Goal: Transaction & Acquisition: Purchase product/service

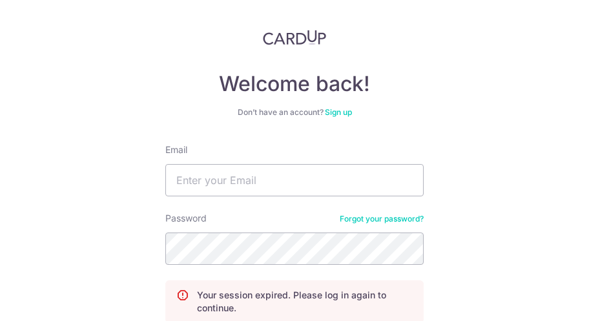
scroll to position [65, 0]
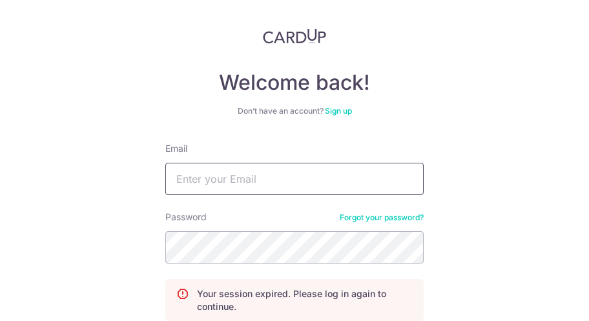
click at [278, 177] on input "Email" at bounding box center [294, 179] width 258 height 32
type input "[EMAIL_ADDRESS][DOMAIN_NAME]"
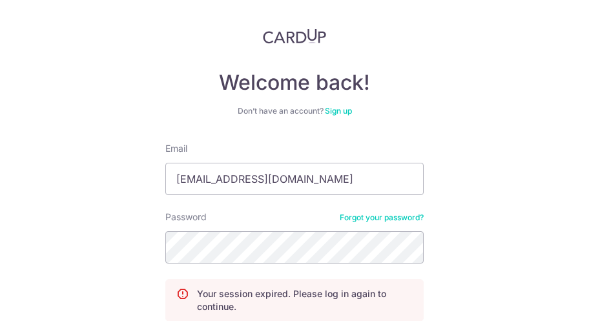
scroll to position [180, 0]
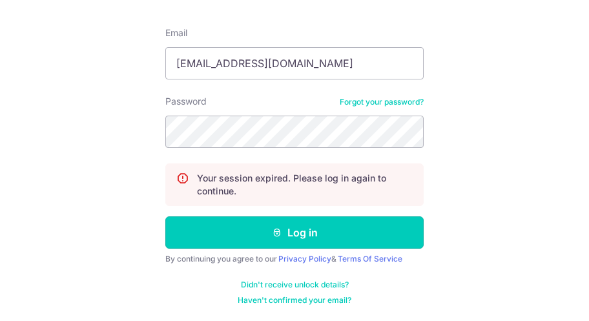
click at [296, 235] on button "Log in" at bounding box center [294, 232] width 258 height 32
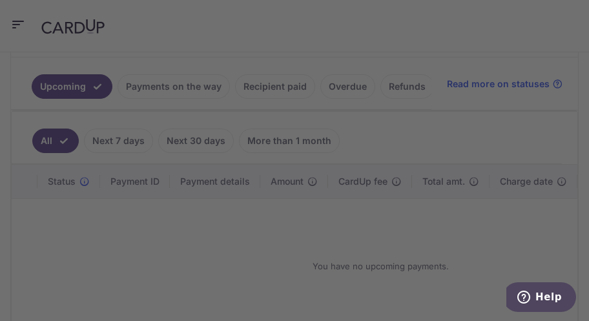
scroll to position [194, 0]
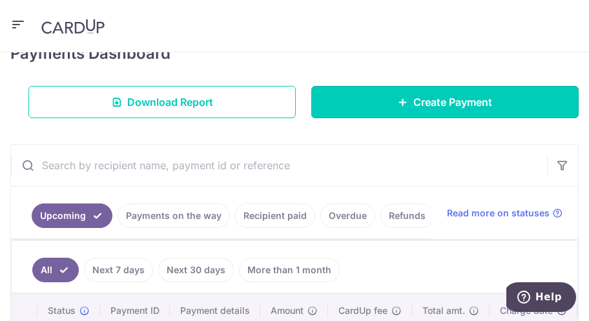
click at [438, 101] on span "Create Payment" at bounding box center [452, 102] width 79 height 16
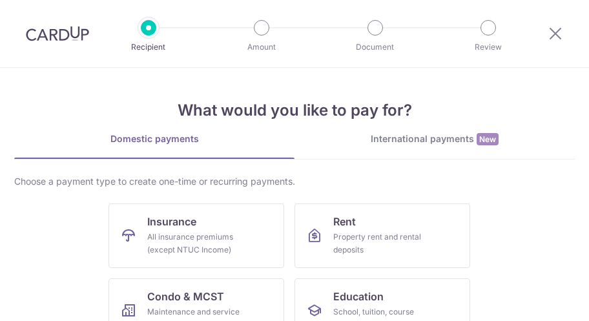
scroll to position [129, 0]
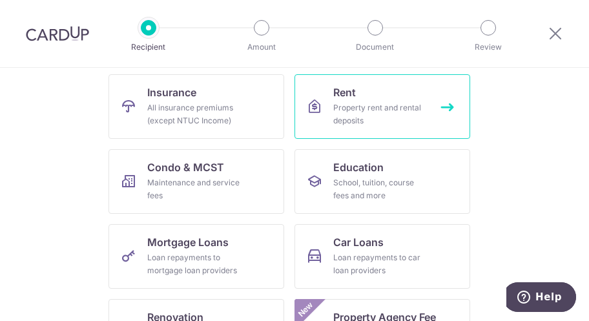
click at [351, 103] on div "Property rent and rental deposits" at bounding box center [379, 114] width 93 height 26
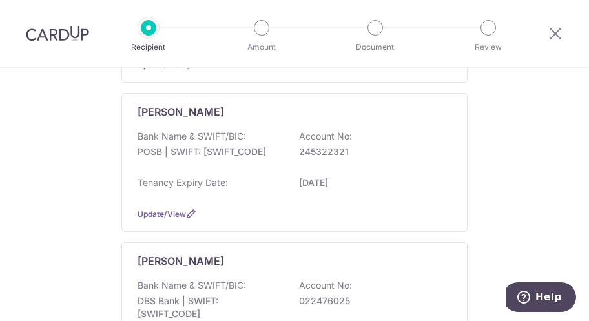
scroll to position [517, 0]
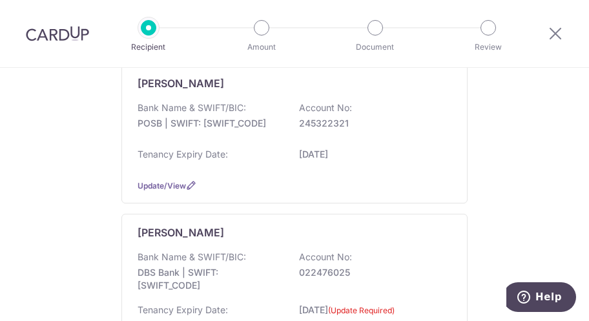
click at [446, 84] on div "Lim Chin Min Bank Name & SWIFT/BIC: POSB | SWIFT: DBSSSGSGXXX Account No: 24532…" at bounding box center [294, 134] width 346 height 139
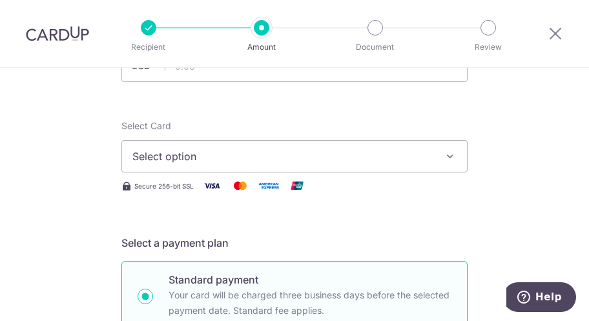
scroll to position [65, 0]
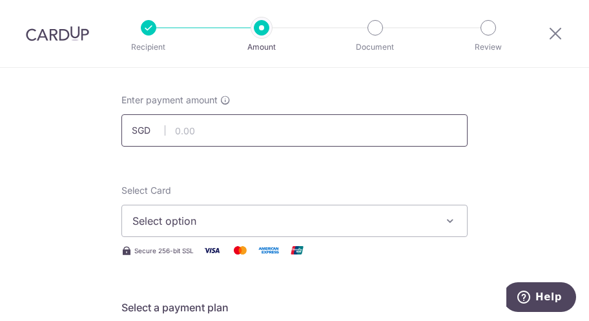
click at [223, 126] on input "text" at bounding box center [294, 130] width 346 height 32
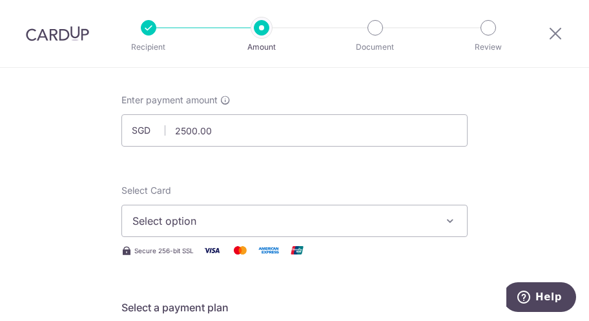
type input "2,500.00"
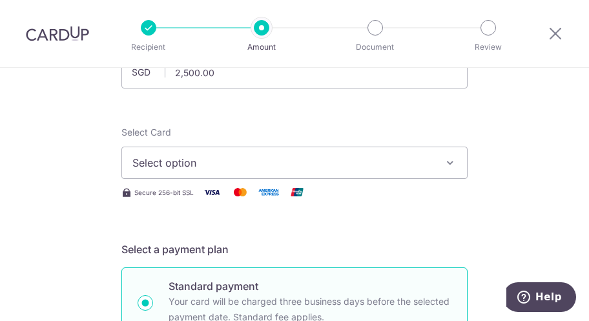
scroll to position [129, 0]
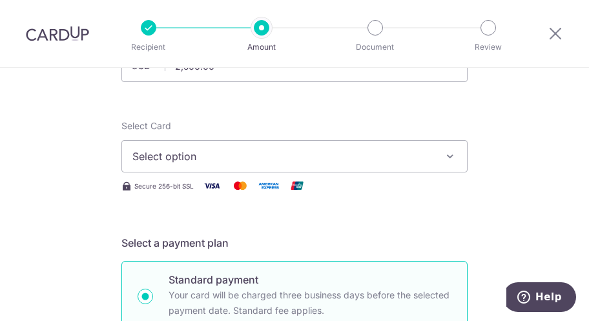
click at [250, 158] on span "Select option" at bounding box center [282, 157] width 301 height 16
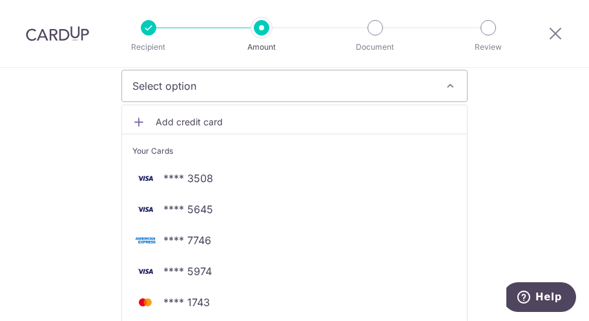
scroll to position [194, 0]
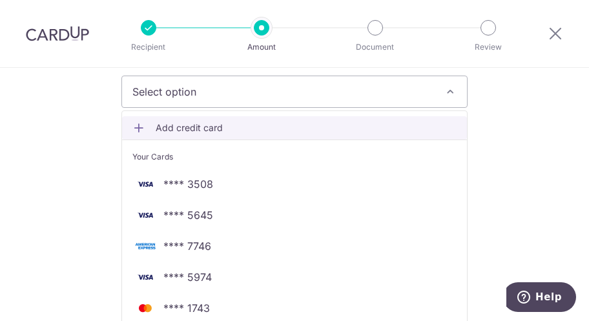
click at [188, 130] on span "Add credit card" at bounding box center [306, 127] width 301 height 13
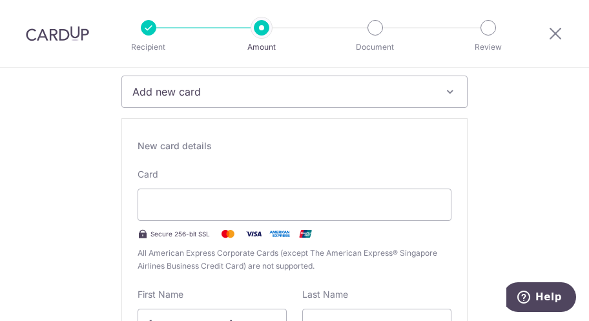
click at [459, 205] on div "New card details Card Secure 256-bit SSL All American Express Corporate Cards (…" at bounding box center [294, 303] width 346 height 371
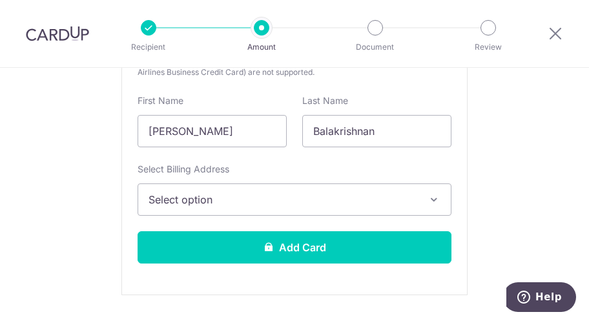
scroll to position [452, 0]
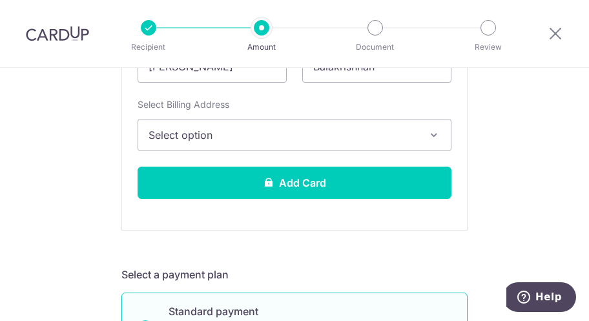
click at [240, 139] on span "Select option" at bounding box center [283, 135] width 269 height 16
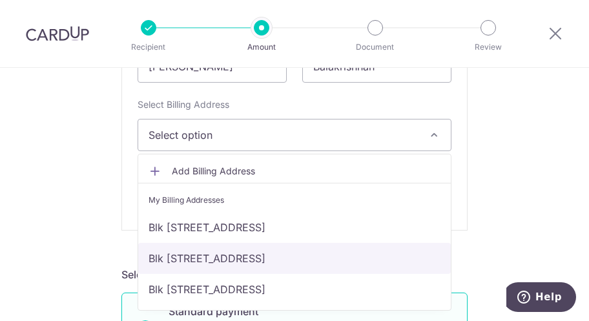
click at [236, 253] on link "Blk [STREET_ADDRESS]" at bounding box center [294, 258] width 313 height 31
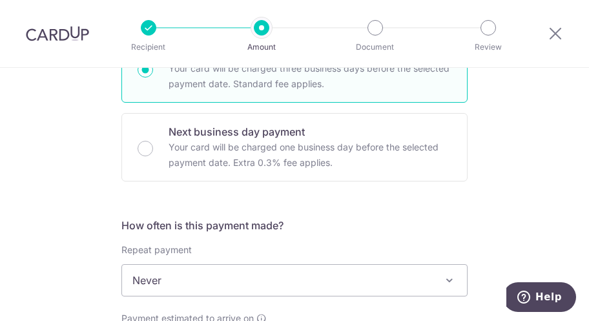
scroll to position [840, 0]
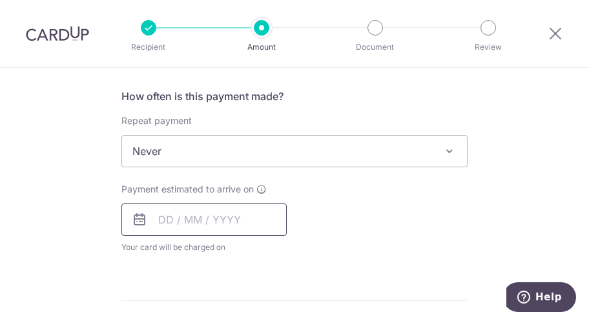
click at [199, 218] on input "text" at bounding box center [203, 219] width 165 height 32
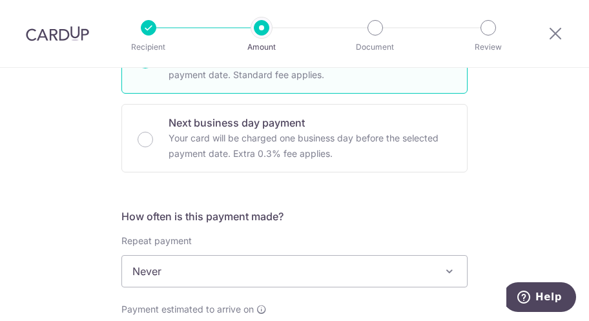
scroll to position [710, 0]
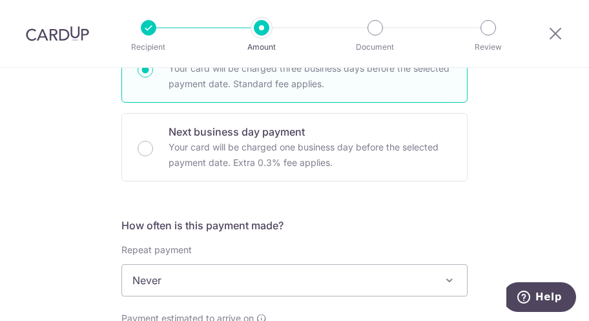
click at [145, 149] on input "Next business day payment Your card will be charged one business day before the…" at bounding box center [146, 149] width 16 height 16
radio input "true"
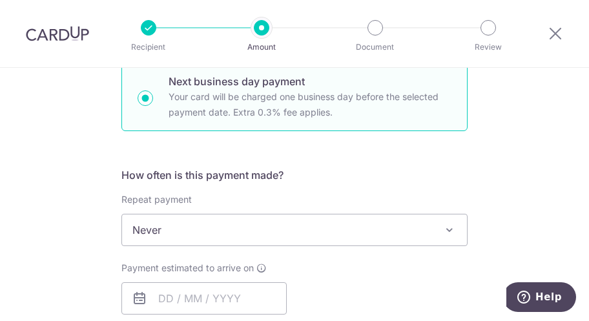
scroll to position [420, 0]
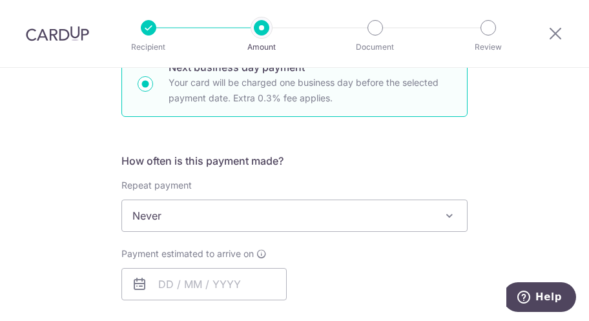
click at [272, 217] on span "Never" at bounding box center [294, 215] width 345 height 31
click at [248, 282] on input "text" at bounding box center [203, 284] width 165 height 32
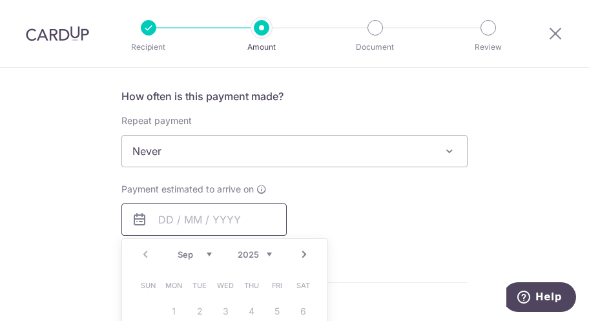
scroll to position [614, 0]
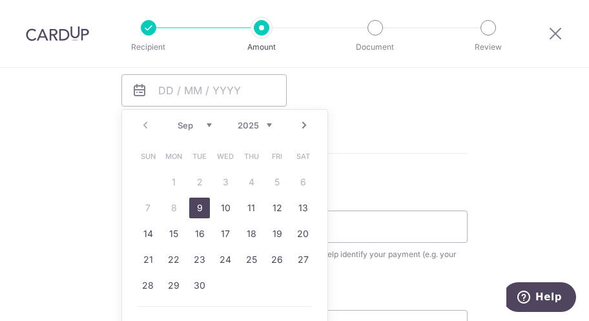
drag, startPoint x: 198, startPoint y: 212, endPoint x: 331, endPoint y: 154, distance: 144.6
click at [198, 212] on link "9" at bounding box center [199, 208] width 21 height 21
type input "[DATE]"
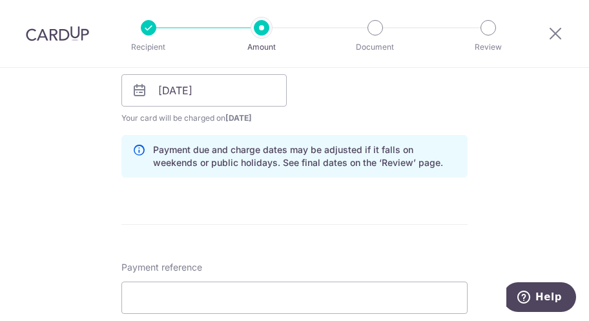
click at [287, 207] on form "Enter payment amount SGD 2,500.00 2500.00 Select Card Select option Add credit …" at bounding box center [294, 113] width 346 height 1139
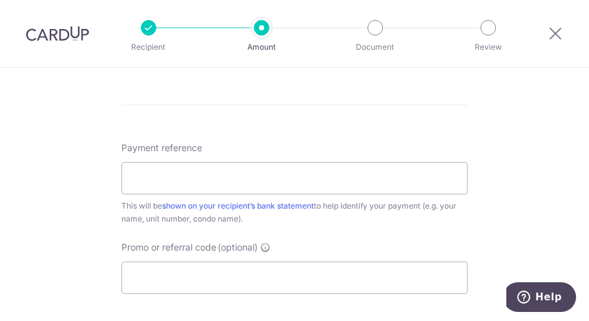
scroll to position [743, 0]
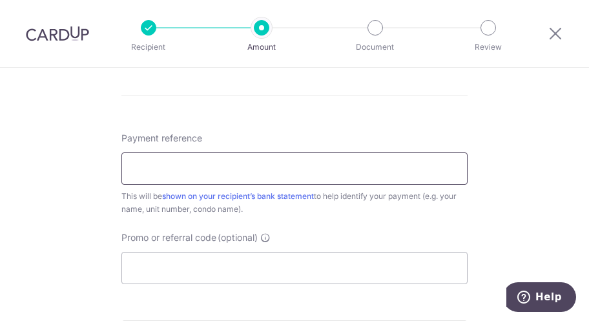
click at [236, 169] on input "Payment reference" at bounding box center [294, 168] width 346 height 32
type input "Rental"
click at [210, 269] on input "Promo or referral code (optional)" at bounding box center [294, 268] width 346 height 32
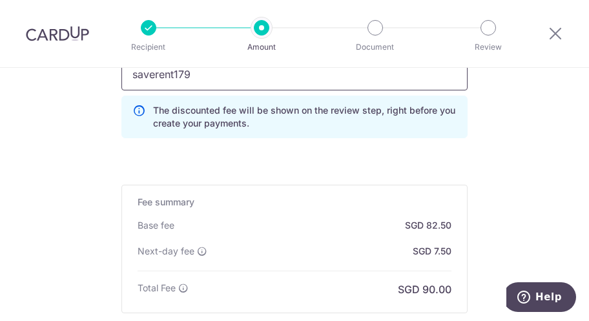
scroll to position [1066, 0]
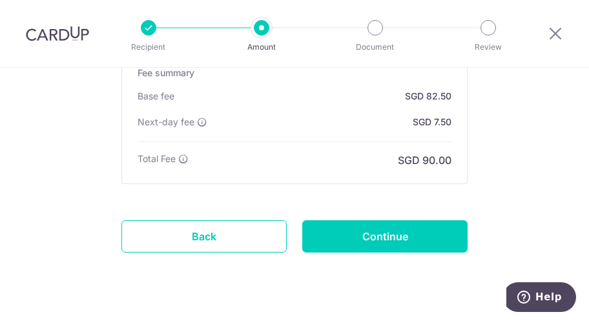
type input "saverent179"
click at [386, 237] on input "Continue" at bounding box center [384, 236] width 165 height 32
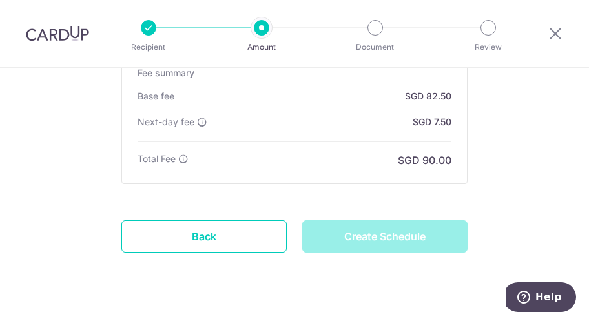
type input "Create Schedule"
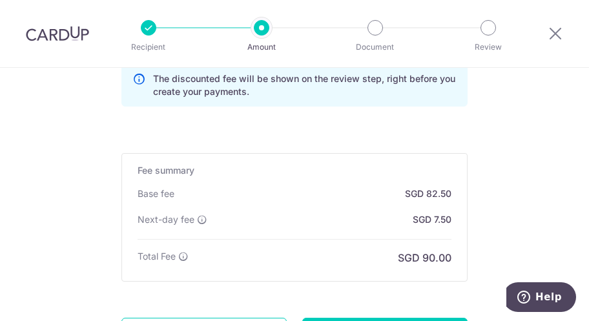
scroll to position [1095, 0]
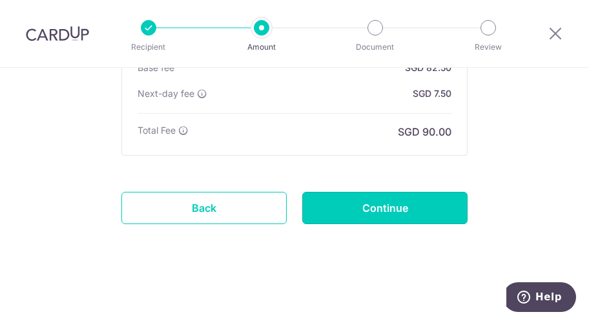
click at [396, 215] on input "Continue" at bounding box center [384, 208] width 165 height 32
type input "Create Schedule"
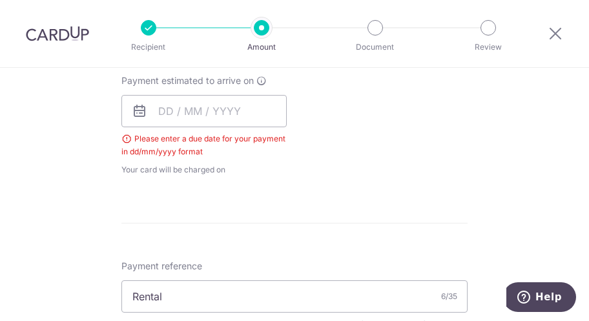
scroll to position [529, 0]
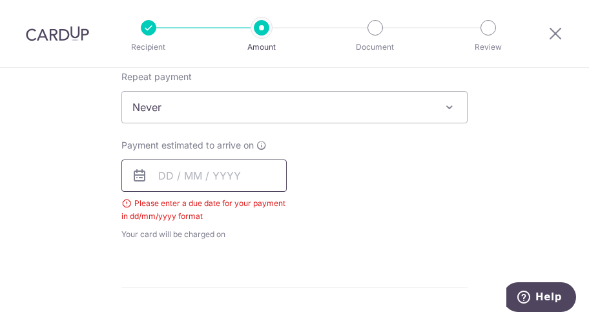
click at [220, 180] on input "text" at bounding box center [203, 176] width 165 height 32
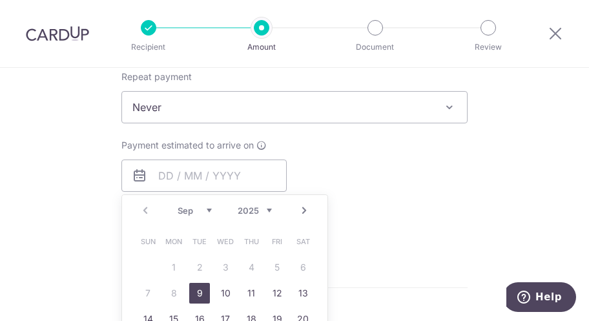
drag, startPoint x: 197, startPoint y: 291, endPoint x: 84, endPoint y: 223, distance: 132.1
click at [197, 291] on link "9" at bounding box center [199, 293] width 21 height 21
type input "[DATE]"
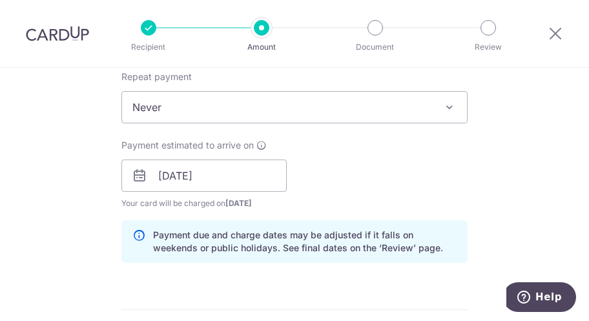
click at [48, 192] on div "Tell us more about your payment Enter payment amount SGD 2,500.00 2500.00 Selec…" at bounding box center [294, 213] width 589 height 1348
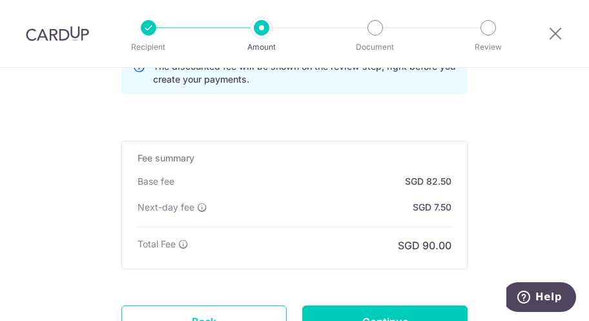
scroll to position [1095, 0]
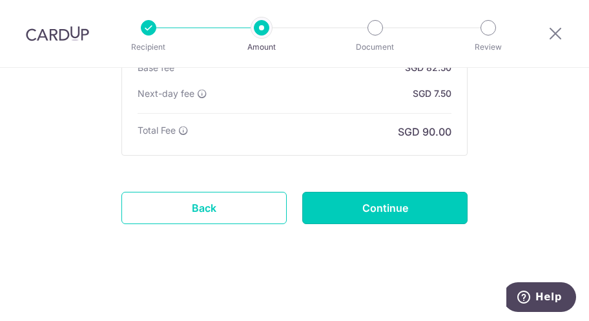
click at [357, 211] on input "Continue" at bounding box center [384, 208] width 165 height 32
type input "Create Schedule"
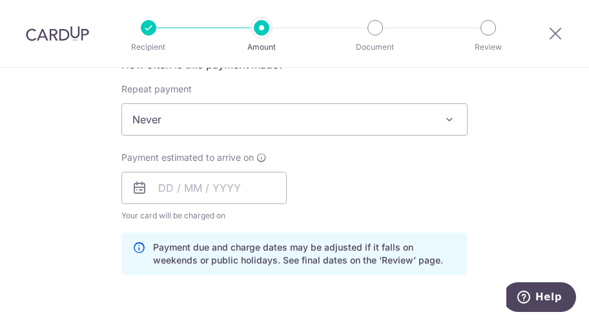
scroll to position [581, 0]
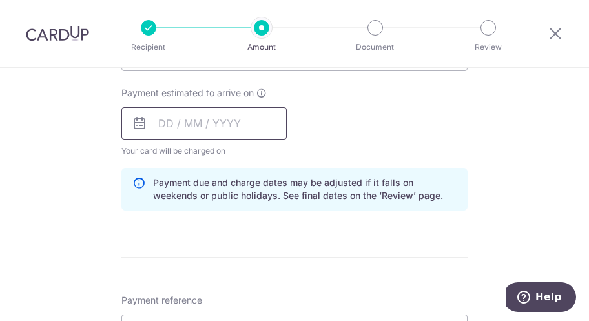
click at [233, 125] on input "text" at bounding box center [203, 123] width 165 height 32
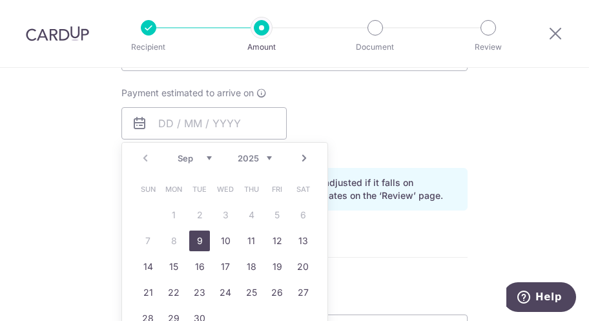
click at [344, 123] on div "Payment estimated to arrive on Prev Next Sep Oct Nov Dec 2025 2026 2027 2028 20…" at bounding box center [295, 122] width 362 height 71
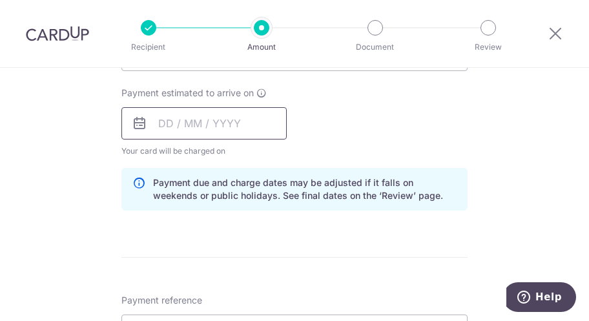
click at [232, 125] on input "text" at bounding box center [203, 123] width 165 height 32
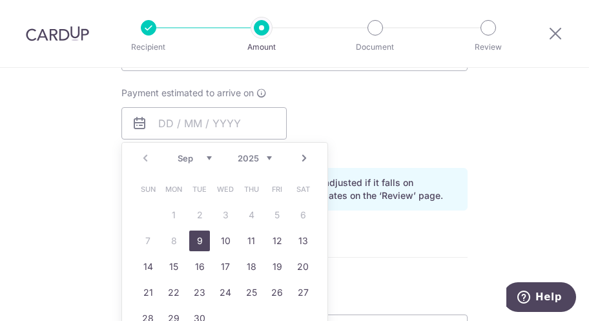
click at [198, 238] on link "9" at bounding box center [199, 241] width 21 height 21
type input "[DATE]"
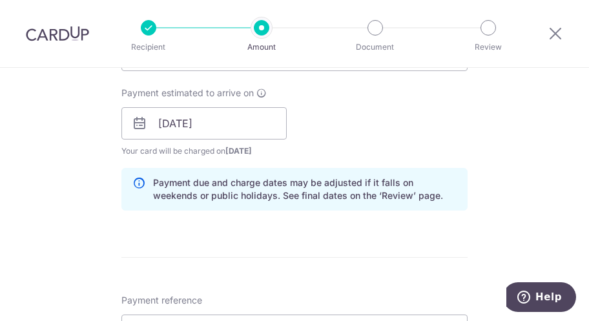
click at [360, 118] on div "Payment estimated to arrive on 09/09/2025 Prev Next Jan Feb Mar Apr May Jun Jul…" at bounding box center [295, 122] width 362 height 71
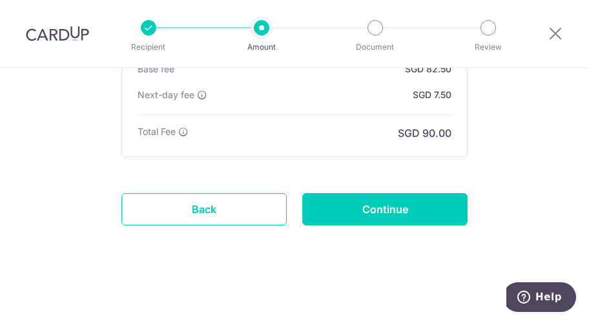
scroll to position [1095, 0]
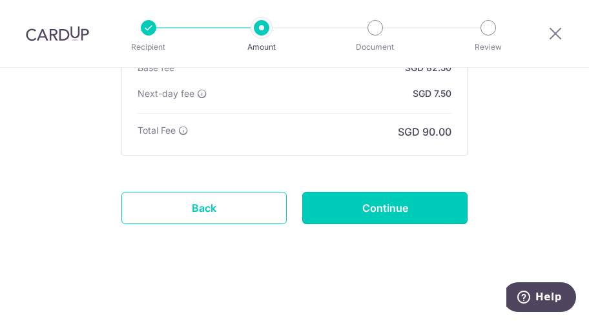
click at [381, 211] on input "Continue" at bounding box center [384, 208] width 165 height 32
type input "Create Schedule"
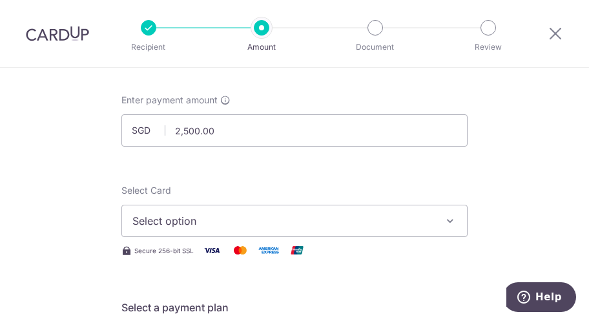
scroll to position [194, 0]
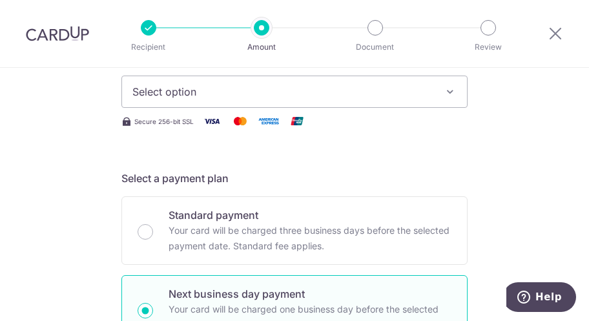
click at [307, 90] on span "Select option" at bounding box center [282, 92] width 301 height 16
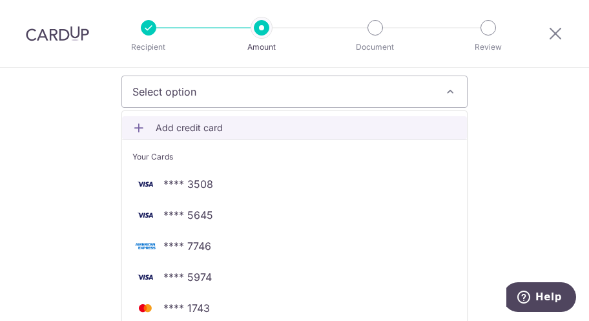
click at [218, 125] on span "Add credit card" at bounding box center [306, 127] width 301 height 13
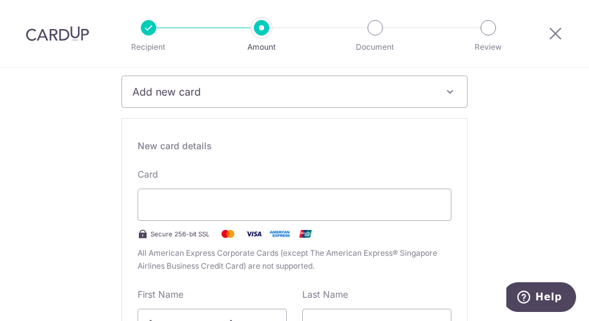
click at [457, 219] on div "New card details Card Secure 256-bit SSL All American Express Corporate Cards (…" at bounding box center [294, 303] width 346 height 371
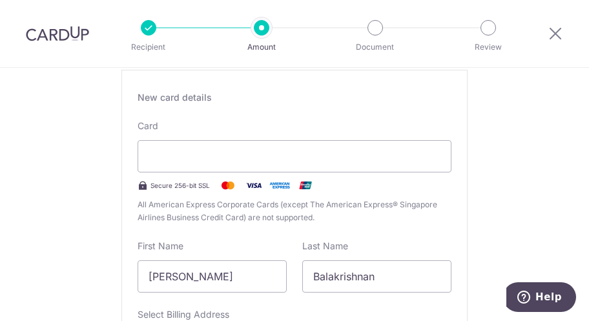
scroll to position [323, 0]
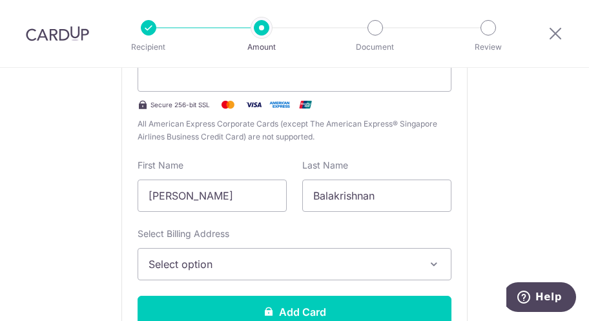
click at [269, 313] on icon at bounding box center [269, 311] width 10 height 10
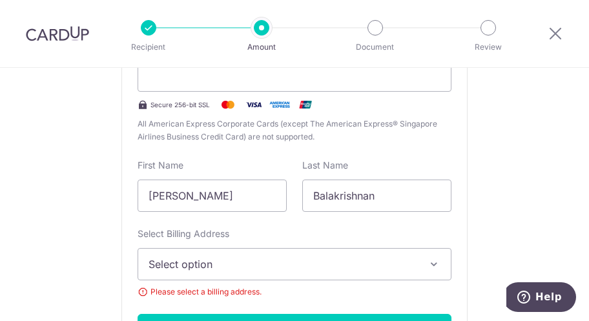
click at [304, 260] on span "Select option" at bounding box center [283, 264] width 269 height 16
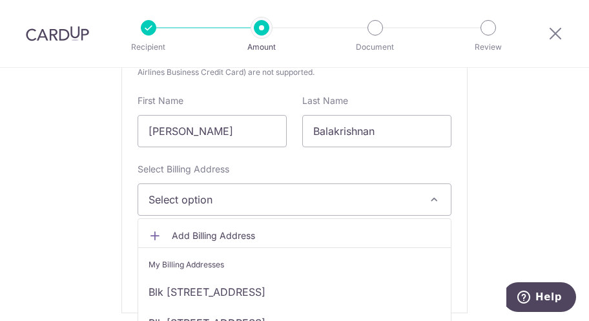
scroll to position [452, 0]
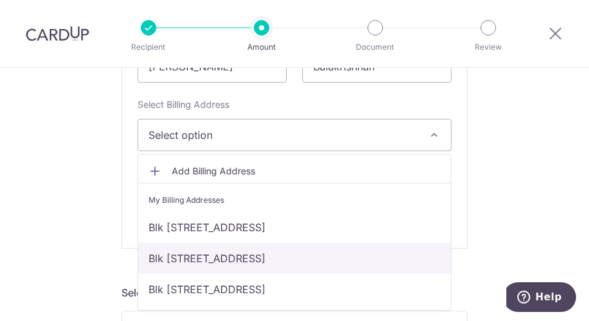
click at [256, 262] on link "Blk [STREET_ADDRESS]" at bounding box center [294, 258] width 313 height 31
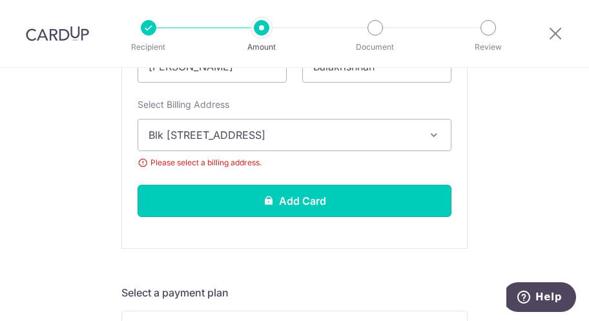
click at [260, 211] on button "Add Card" at bounding box center [295, 201] width 314 height 32
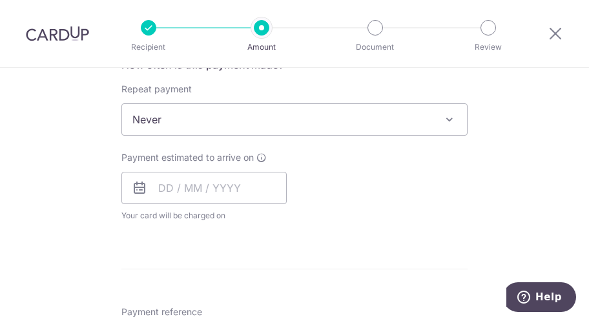
scroll to position [581, 0]
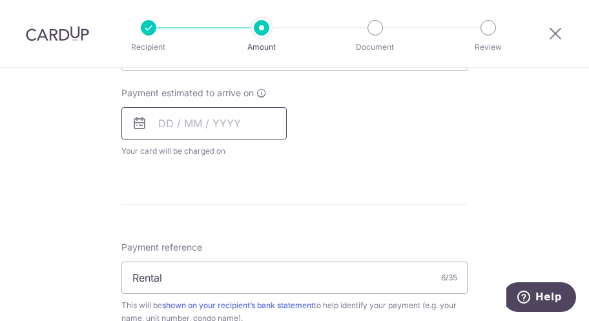
click at [205, 124] on input "text" at bounding box center [203, 123] width 165 height 32
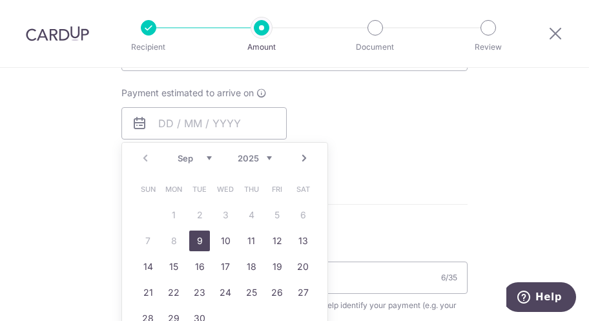
drag, startPoint x: 196, startPoint y: 242, endPoint x: 325, endPoint y: 211, distance: 132.8
click at [196, 242] on link "9" at bounding box center [199, 241] width 21 height 21
type input "[DATE]"
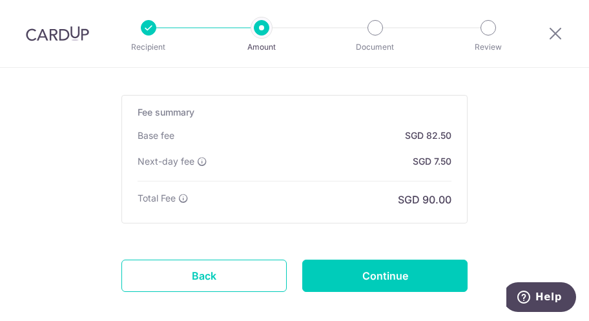
scroll to position [840, 0]
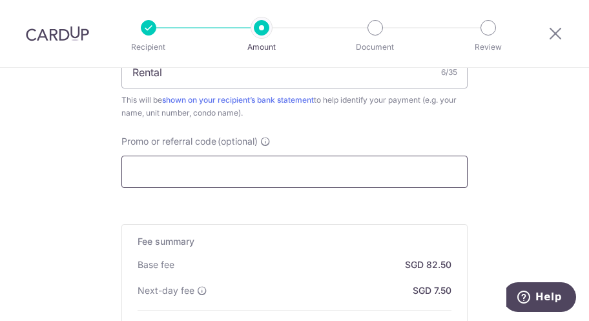
click at [213, 178] on input "Promo or referral code (optional)" at bounding box center [294, 172] width 346 height 32
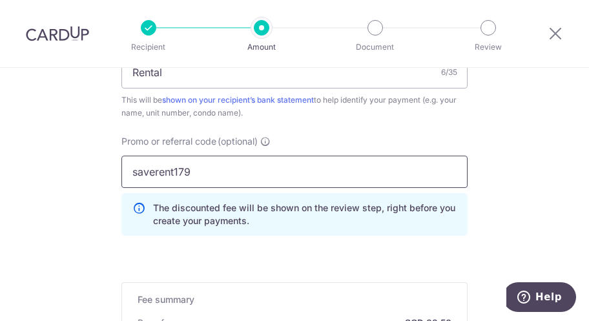
type input "saverent179"
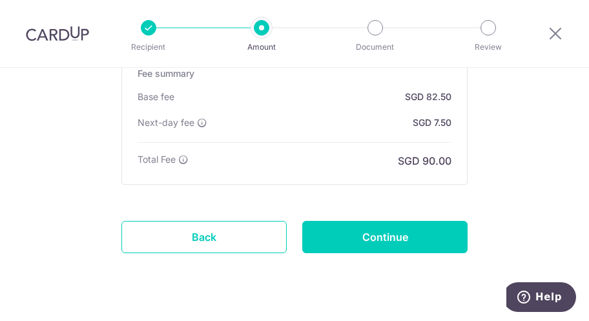
scroll to position [1095, 0]
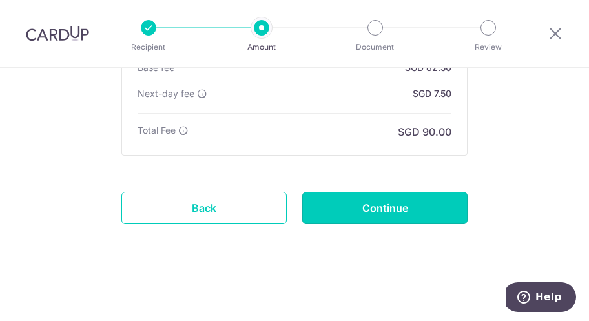
click at [388, 217] on input "Continue" at bounding box center [384, 208] width 165 height 32
type input "Create Schedule"
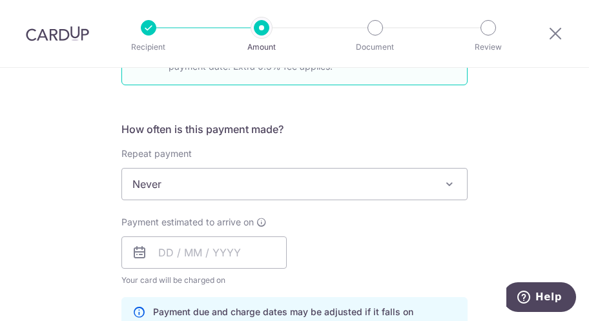
scroll to position [194, 0]
